Goal: Transaction & Acquisition: Download file/media

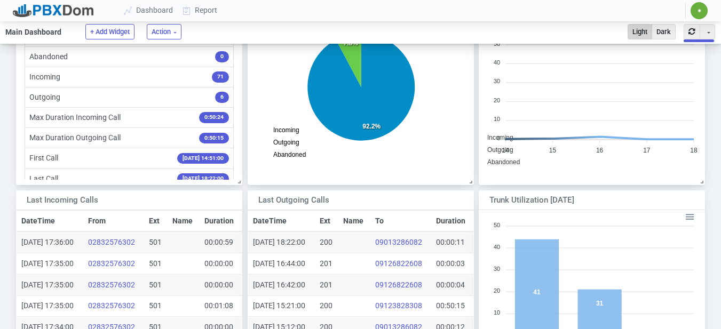
scroll to position [179, 242]
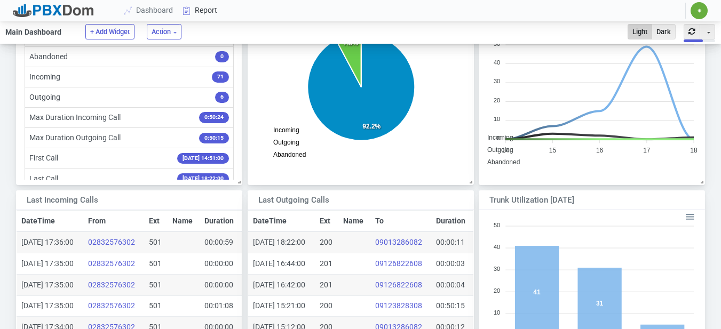
click at [209, 11] on link "Report" at bounding box center [200, 11] width 44 height 20
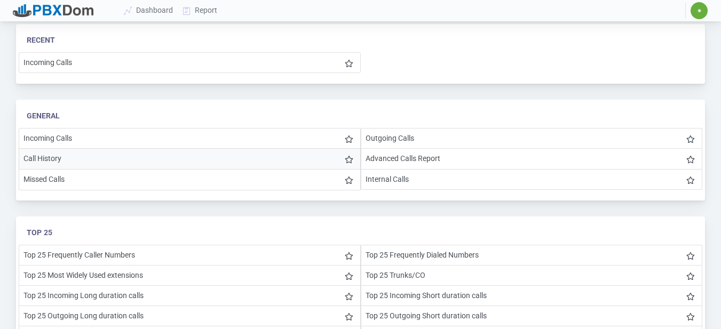
click at [28, 158] on li "Call History" at bounding box center [190, 158] width 342 height 21
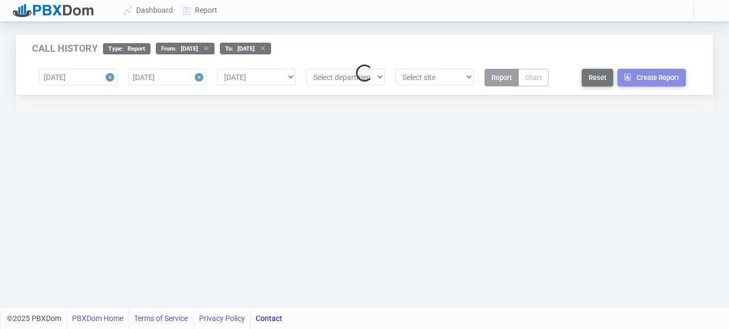
select select "0"
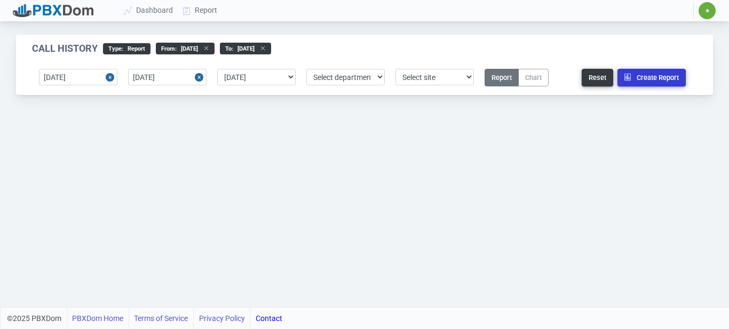
click at [672, 75] on button "Create Report" at bounding box center [651, 78] width 68 height 18
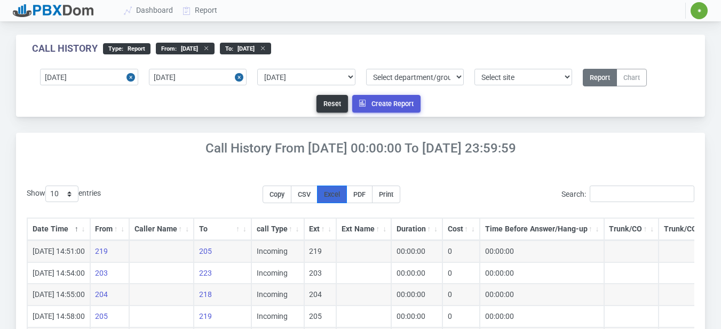
click at [338, 190] on span "Excel" at bounding box center [332, 194] width 16 height 8
drag, startPoint x: 675, startPoint y: 59, endPoint x: 636, endPoint y: 77, distance: 42.3
click at [675, 59] on div "Call History type : Report From : [DATE] to : [DATE] [DATE] [DATE] Select prede…" at bounding box center [360, 76] width 689 height 82
